Goal: Information Seeking & Learning: Check status

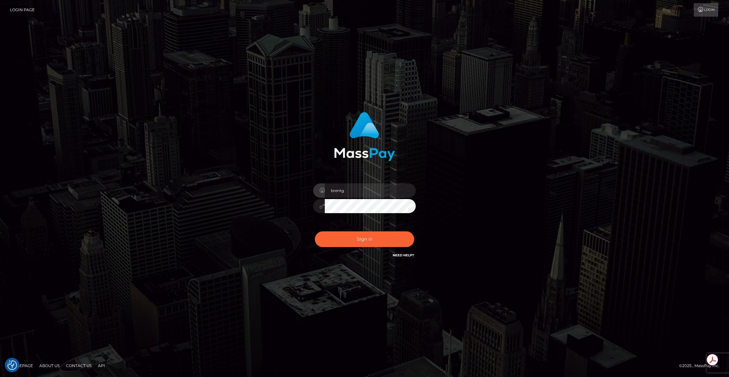
click at [416, 184] on div at bounding box center [416, 184] width 0 height 0
click at [352, 240] on button "Sign in" at bounding box center [364, 240] width 99 height 16
type input "brentg"
click at [387, 244] on button "Sign in" at bounding box center [364, 240] width 99 height 16
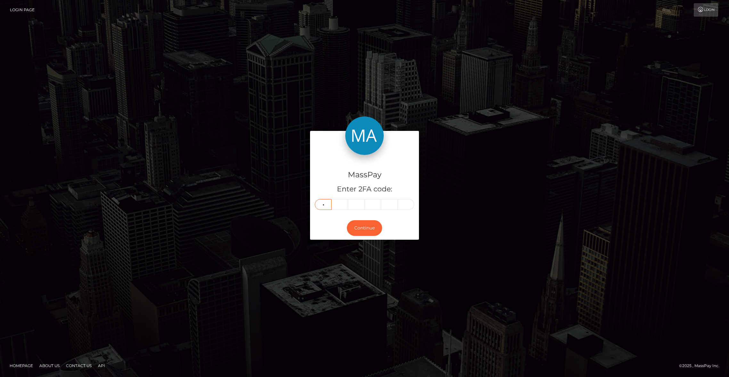
type input "4"
type input "8"
type input "7"
type input "0"
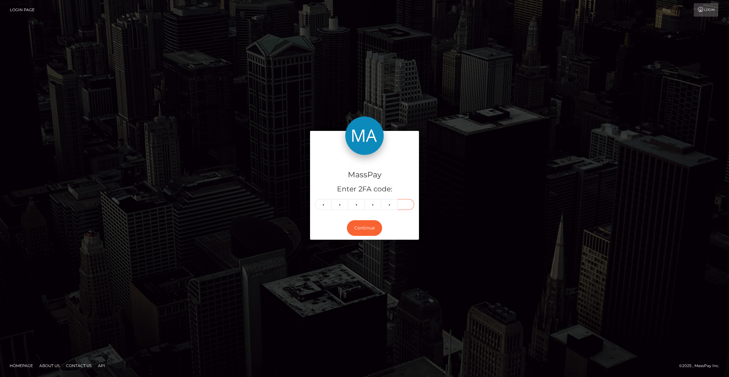
type input "9"
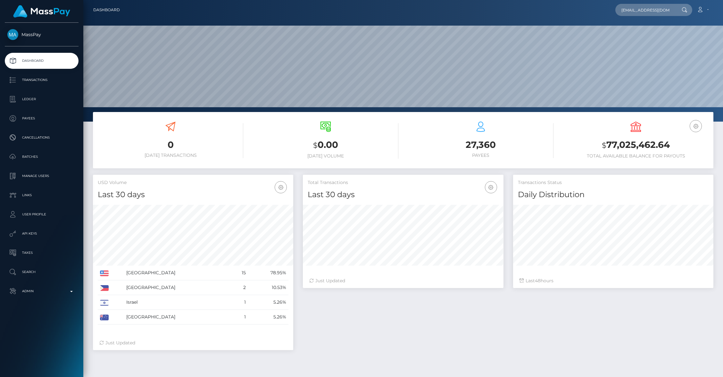
scroll to position [113, 200]
type input "sinjaschinkowski1@gmail.com"
click at [645, 31] on link "Sinja Schinkowski" at bounding box center [640, 33] width 51 height 12
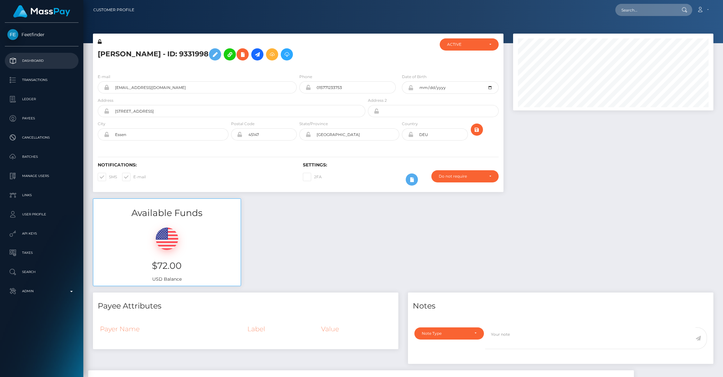
click at [43, 60] on p "Dashboard" at bounding box center [41, 61] width 69 height 10
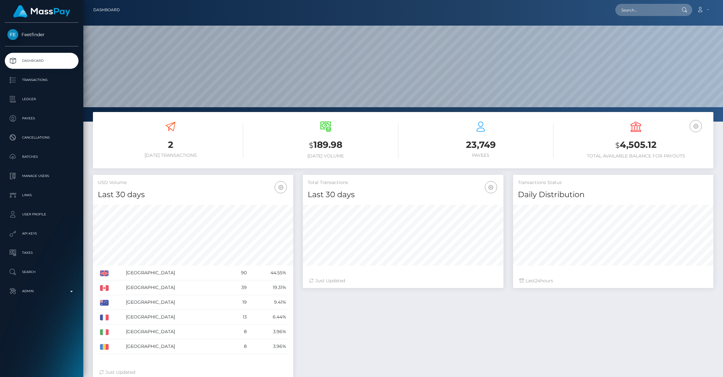
scroll to position [113, 200]
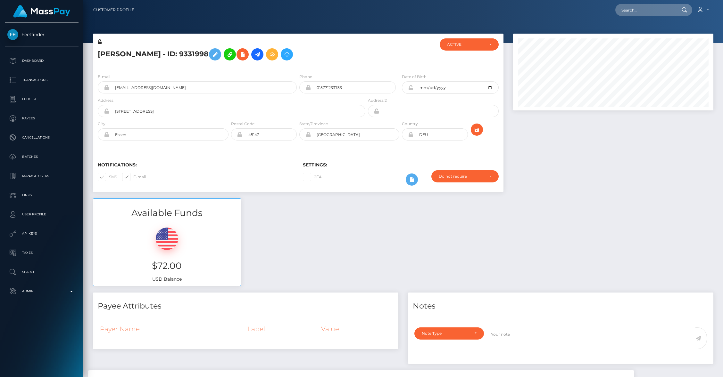
scroll to position [77, 200]
click at [261, 54] on icon at bounding box center [257, 55] width 8 height 8
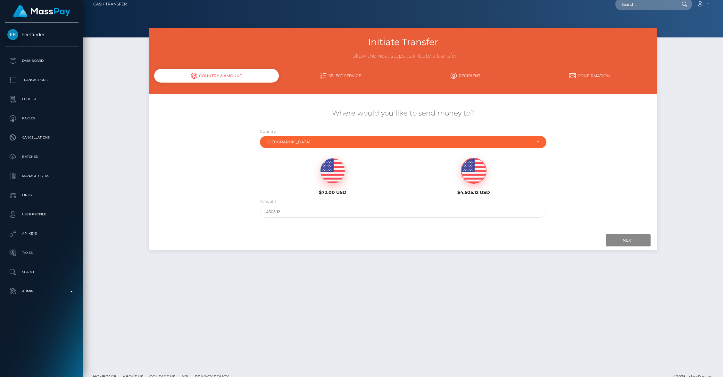
scroll to position [6, 0]
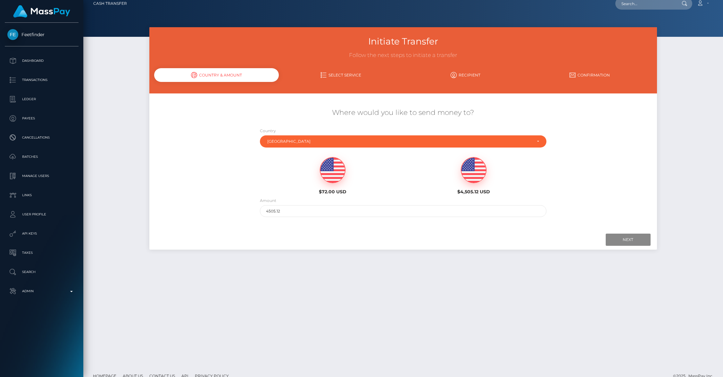
click at [330, 177] on img at bounding box center [332, 171] width 25 height 26
type input "72"
click at [629, 235] on input "Next" at bounding box center [628, 240] width 45 height 12
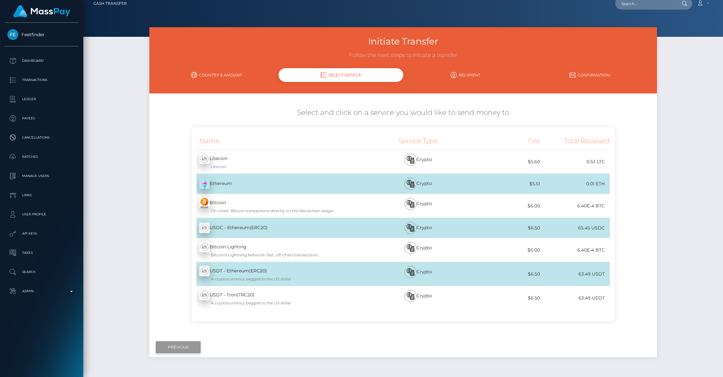
click at [172, 348] on input "Previous" at bounding box center [178, 348] width 45 height 12
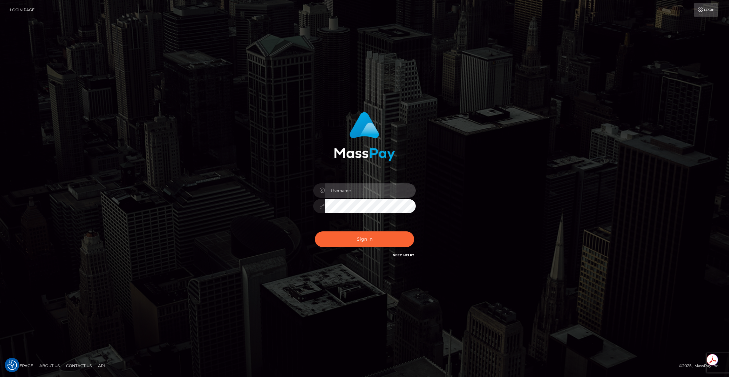
type input "brentg"
click at [359, 242] on button "Sign in" at bounding box center [364, 240] width 99 height 16
type input "brentg"
click at [359, 242] on button "Sign in" at bounding box center [364, 240] width 99 height 16
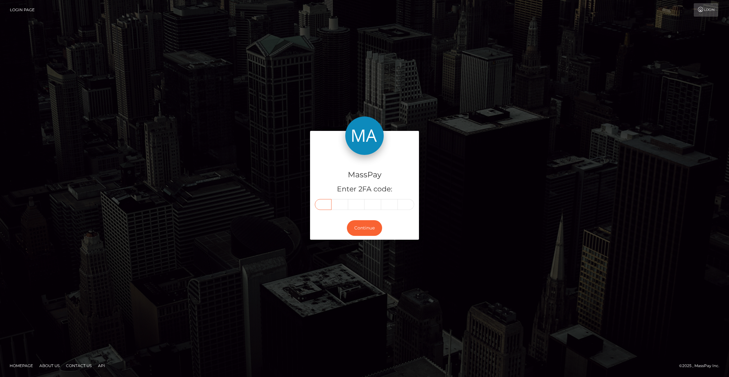
paste input "5"
type input "5"
type input "6"
type input "1"
type input "5"
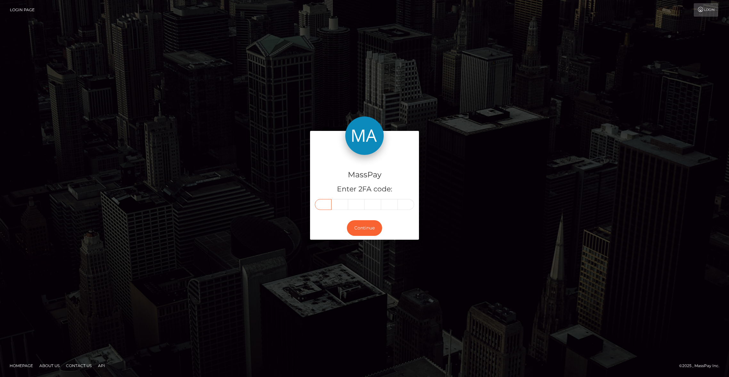
type input "5"
type input "4"
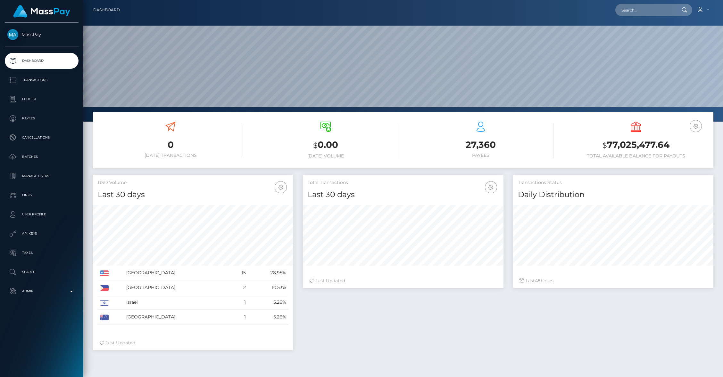
scroll to position [113, 200]
click at [640, 14] on input "text" at bounding box center [645, 10] width 60 height 12
paste input "pout_3J0QDaZdz2gnx,"
click at [650, 9] on input "pout_3J0QDaZdz2gnx," at bounding box center [645, 10] width 60 height 12
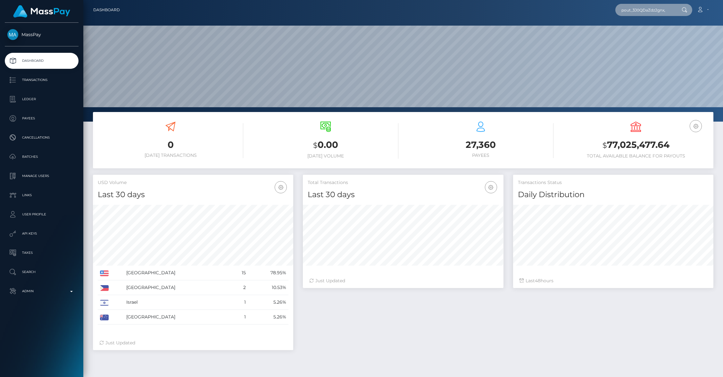
paste input "pout_tddexDKNPtXNi"
type input "pout_tddexDKNPtXNi,"
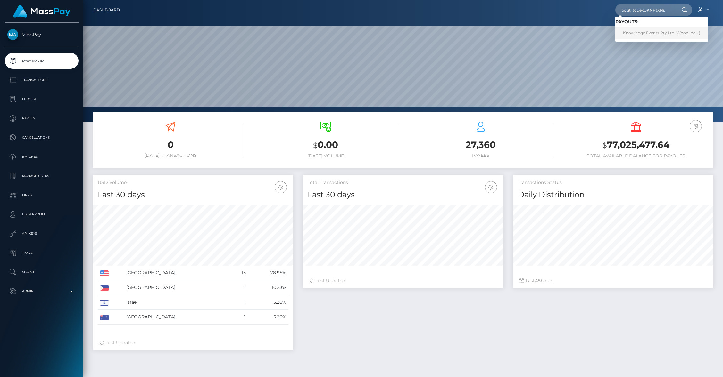
click at [650, 31] on link "Knowledge Events Pty Ltd (Whop Inc - )" at bounding box center [661, 33] width 93 height 12
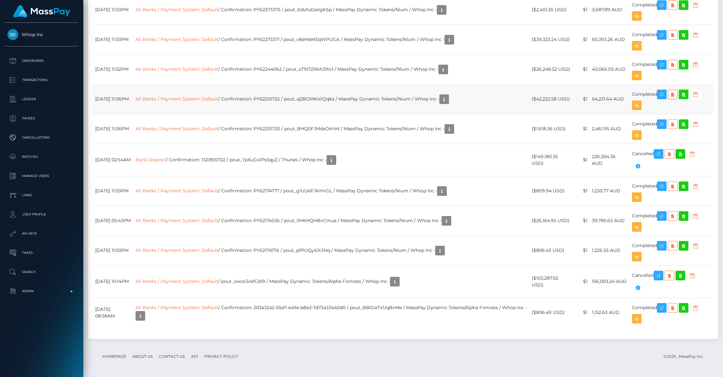
scroll to position [581, 0]
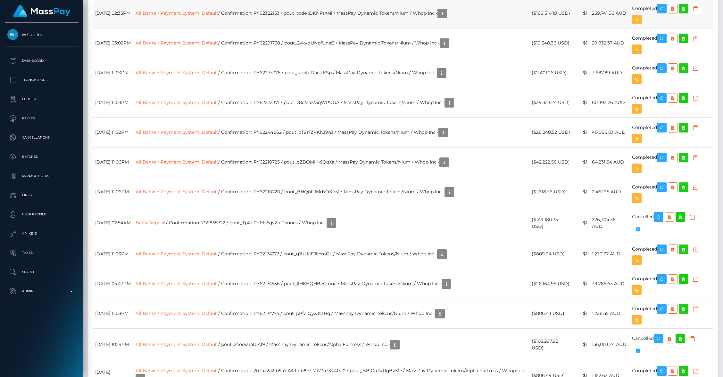
click at [353, 28] on td "All Banks / Payment System: Default / Confirmation: PY62322153 / pout_tddexDKNP…" at bounding box center [331, 13] width 396 height 30
click at [546, 40] on div "Payee Attributes Payer Name Label Value Australia / USDC - Ethereum(ERC20) 7b2f…" at bounding box center [403, 18] width 630 height 781
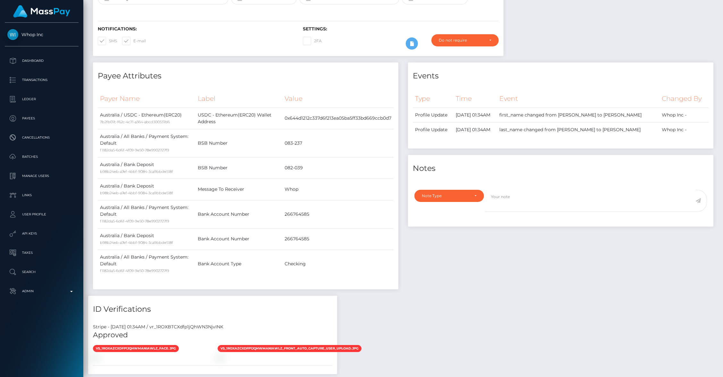
scroll to position [0, 0]
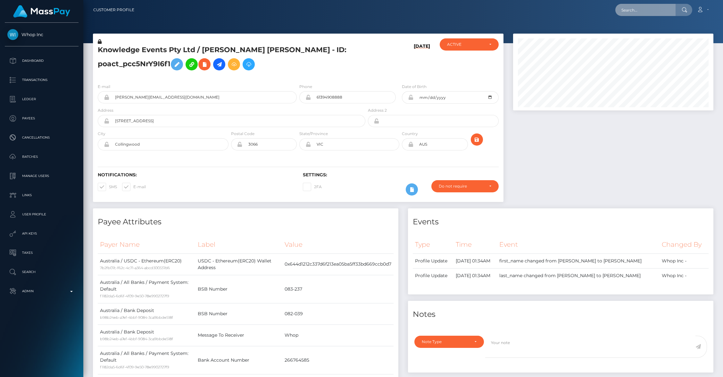
click at [647, 11] on input "text" at bounding box center [645, 10] width 60 height 12
paste input "pout_3J0QDaZdz2gnx"
type input "pout_3J0QDaZdz2gnx"
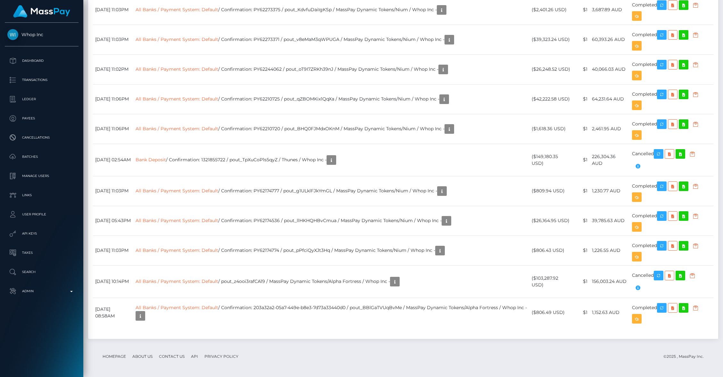
scroll to position [768, 0]
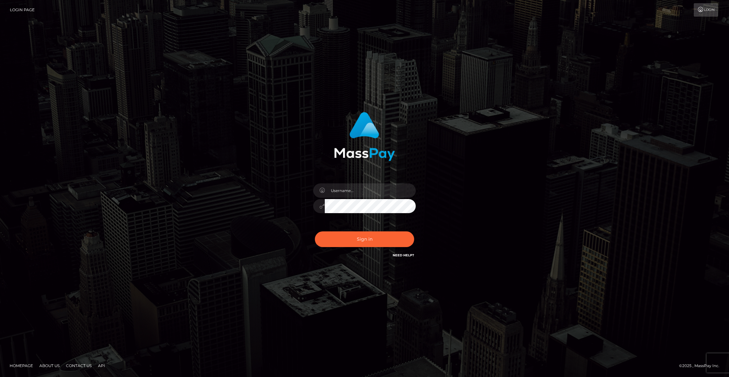
type input "brentg"
